Goal: Book appointment/travel/reservation

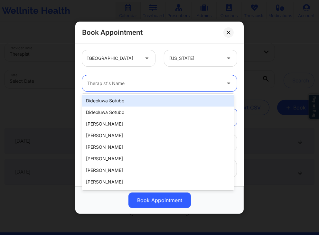
click at [195, 85] on div at bounding box center [154, 83] width 134 height 8
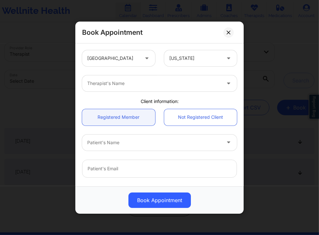
click at [160, 63] on div "[US_STATE]" at bounding box center [201, 58] width 82 height 16
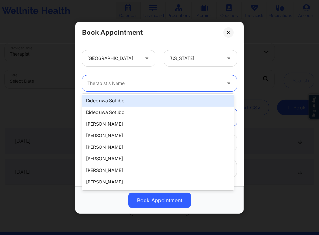
click at [142, 85] on div at bounding box center [154, 83] width 134 height 8
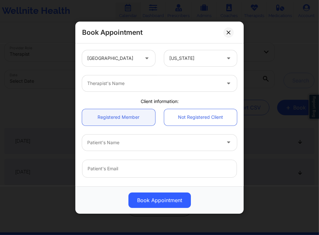
click at [160, 57] on div "[US_STATE]" at bounding box center [201, 58] width 82 height 16
click at [230, 34] on icon at bounding box center [228, 32] width 4 height 4
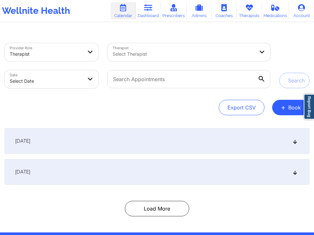
click at [292, 115] on div "Provider Role Therapist Therapist Select Therapist Date Select Date Search Expo…" at bounding box center [157, 132] width 314 height 201
